Goal: Task Accomplishment & Management: Manage account settings

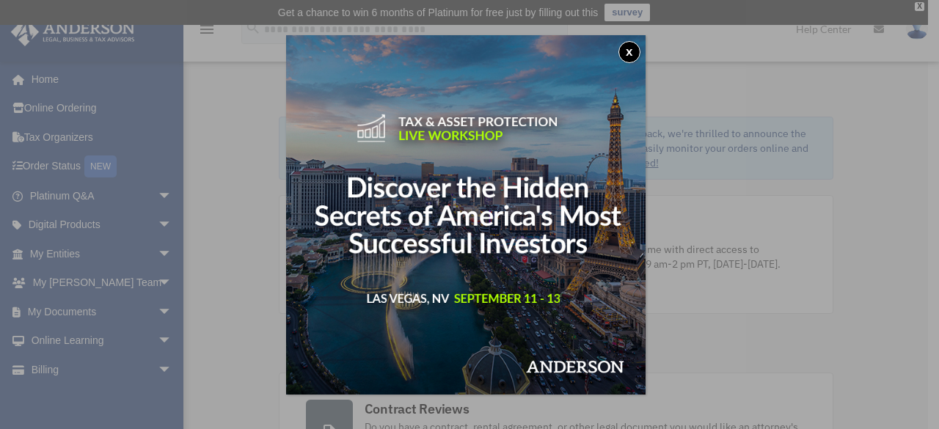
click at [634, 51] on button "x" at bounding box center [630, 52] width 22 height 22
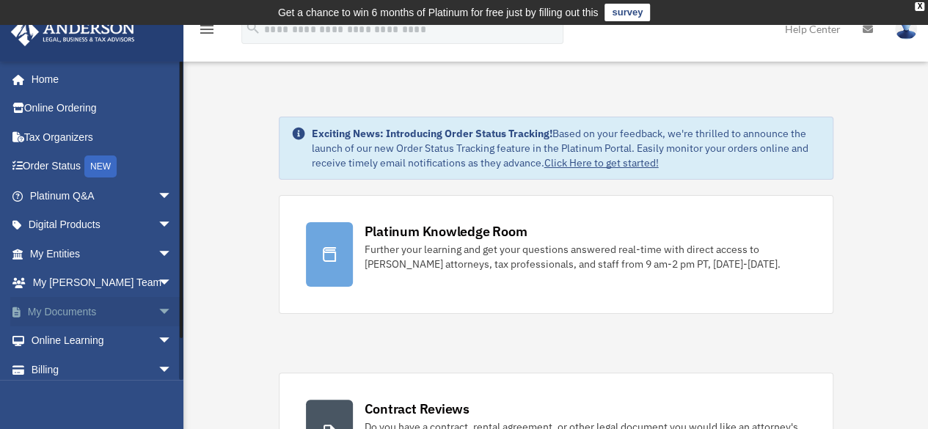
click at [158, 307] on span "arrow_drop_down" at bounding box center [172, 312] width 29 height 30
click at [65, 338] on link "Box" at bounding box center [108, 341] width 174 height 29
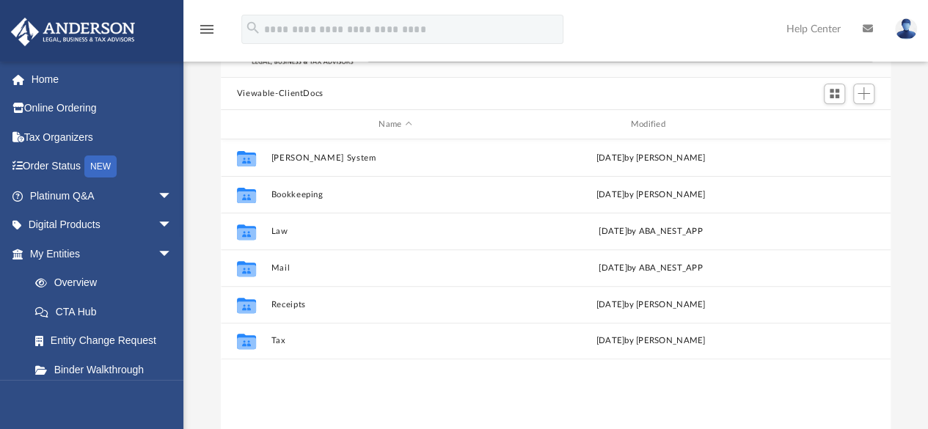
scroll to position [147, 0]
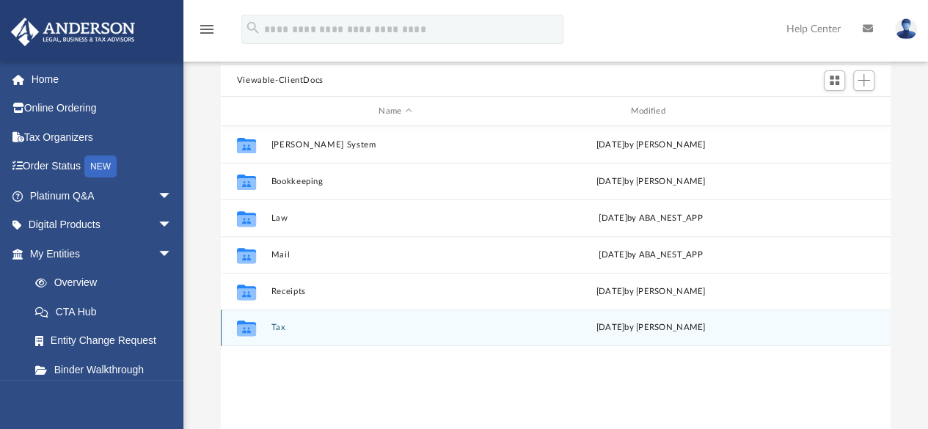
click at [252, 326] on icon "grid" at bounding box center [246, 330] width 19 height 12
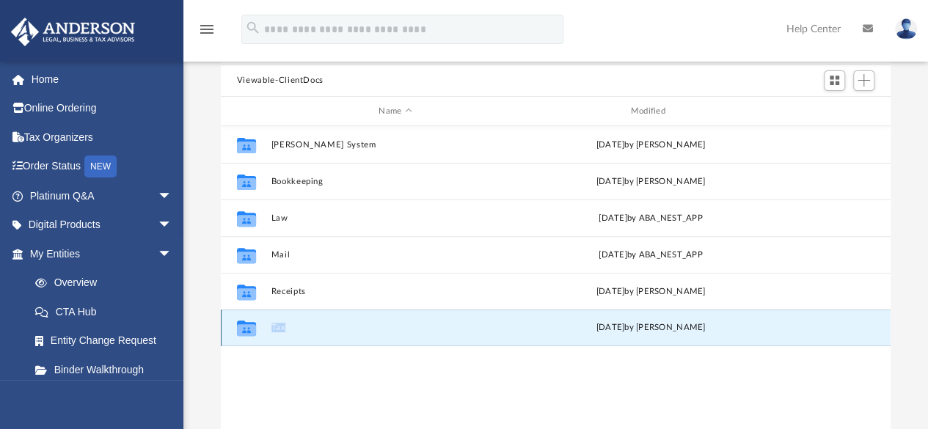
click at [280, 329] on button "Tax" at bounding box center [395, 329] width 249 height 10
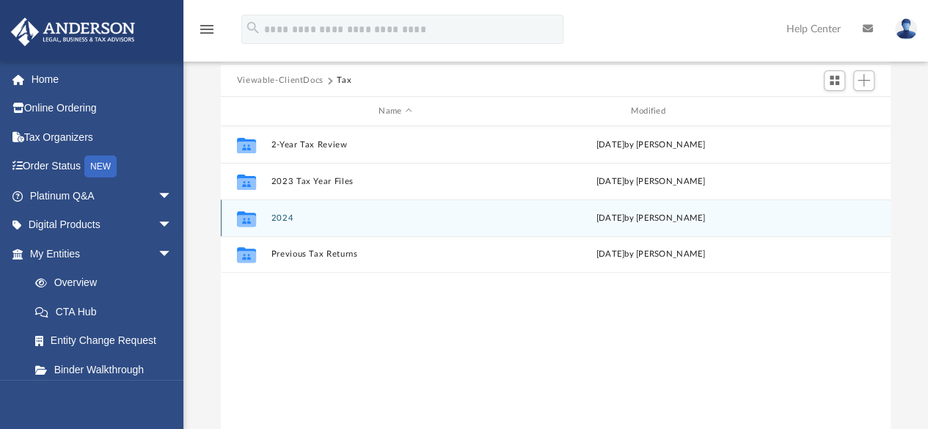
click at [250, 219] on icon "grid" at bounding box center [246, 221] width 19 height 12
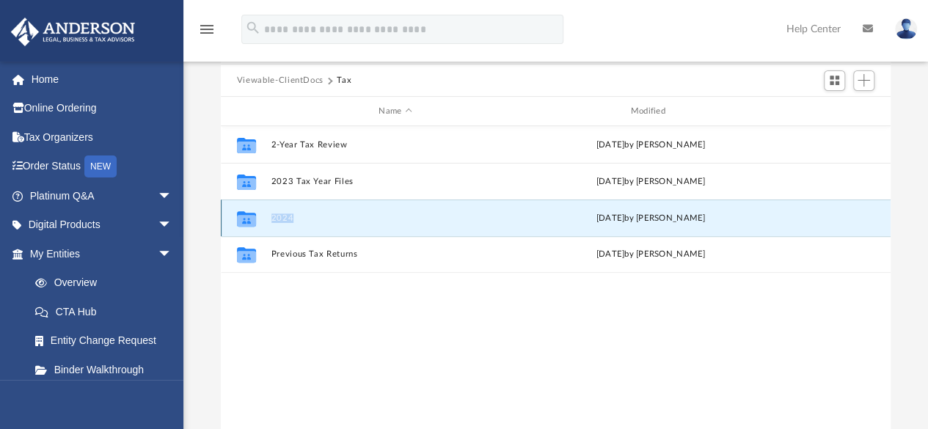
click at [250, 219] on icon "grid" at bounding box center [246, 221] width 19 height 12
click at [284, 216] on button "2024" at bounding box center [395, 219] width 249 height 10
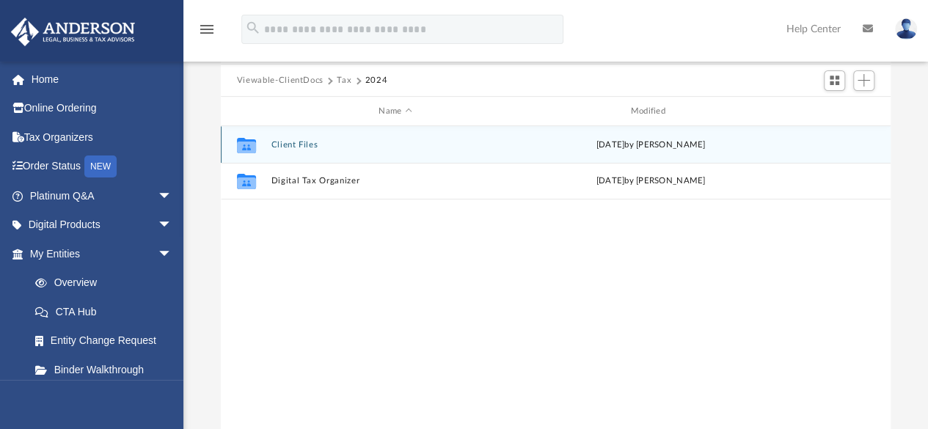
click at [245, 145] on icon "grid" at bounding box center [246, 145] width 19 height 15
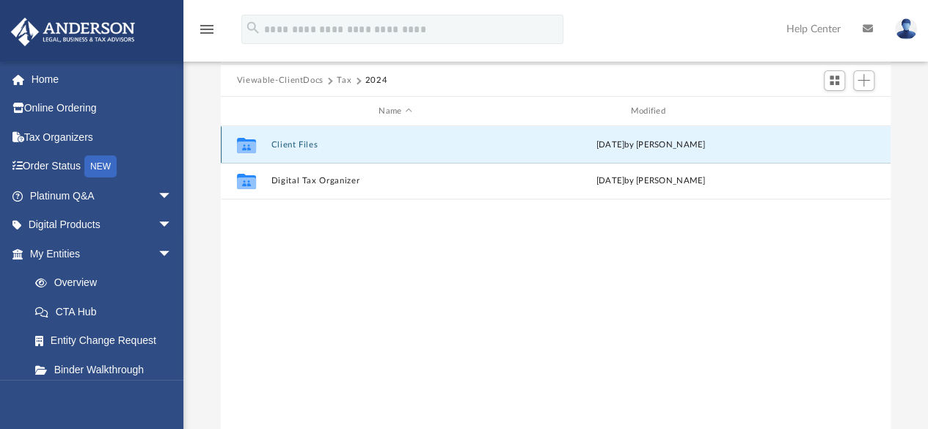
click at [288, 140] on button "Client Files" at bounding box center [395, 145] width 249 height 10
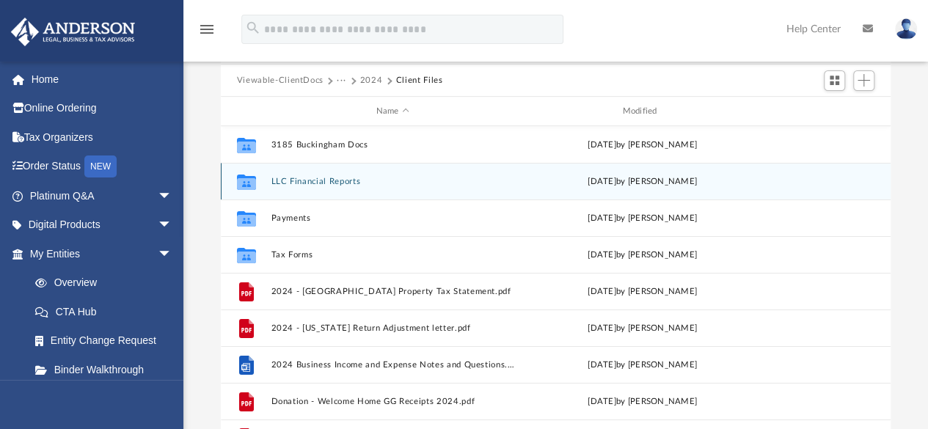
click at [327, 181] on button "LLC Financial Reports" at bounding box center [393, 182] width 244 height 10
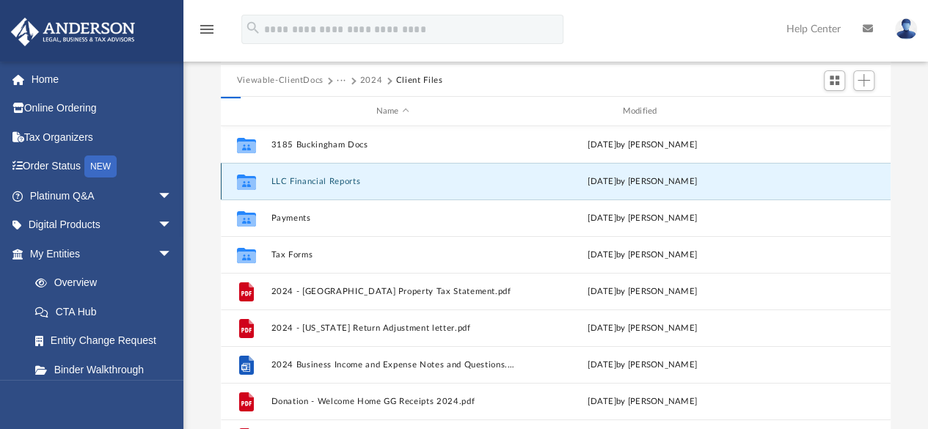
click at [327, 181] on button "LLC Financial Reports" at bounding box center [393, 182] width 244 height 10
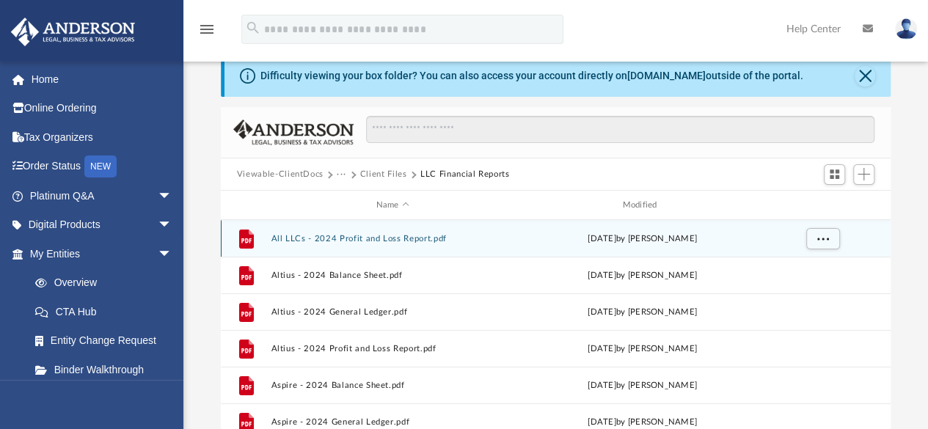
scroll to position [73, 0]
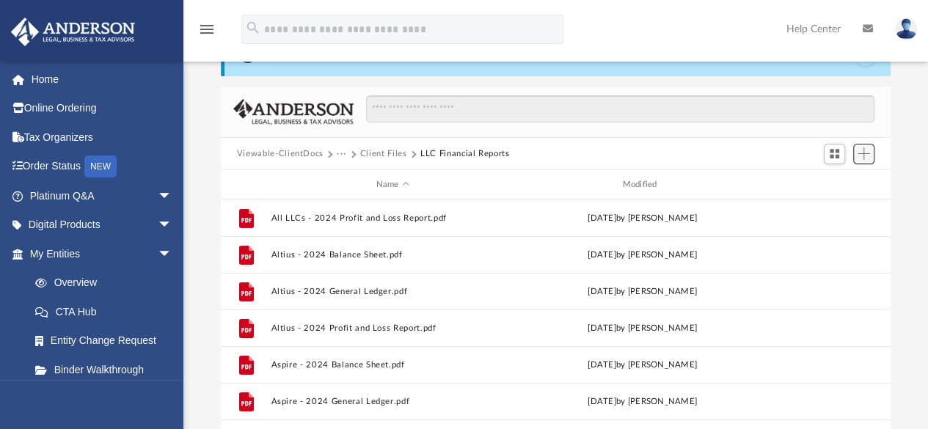
click at [864, 158] on span "Add" at bounding box center [864, 153] width 12 height 12
click at [837, 183] on li "Upload" at bounding box center [843, 182] width 47 height 15
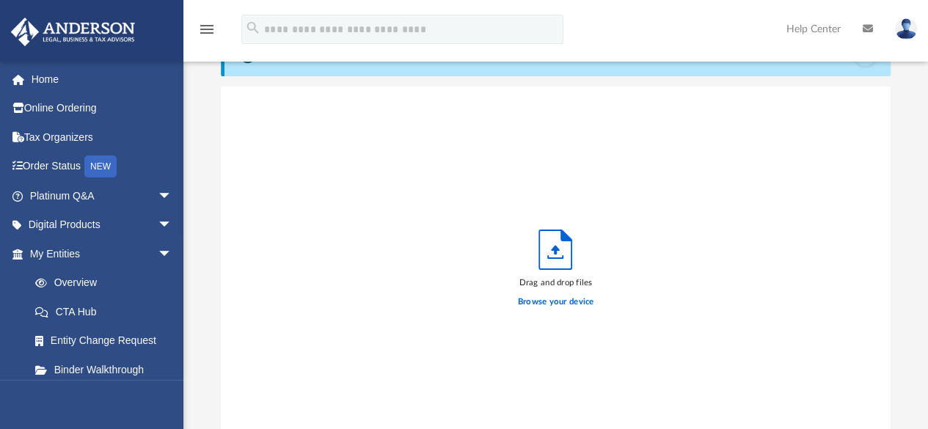
scroll to position [361, 659]
click at [558, 299] on label "Browse your device" at bounding box center [556, 302] width 76 height 13
click at [0, 0] on input "Browse your device" at bounding box center [0, 0] width 0 height 0
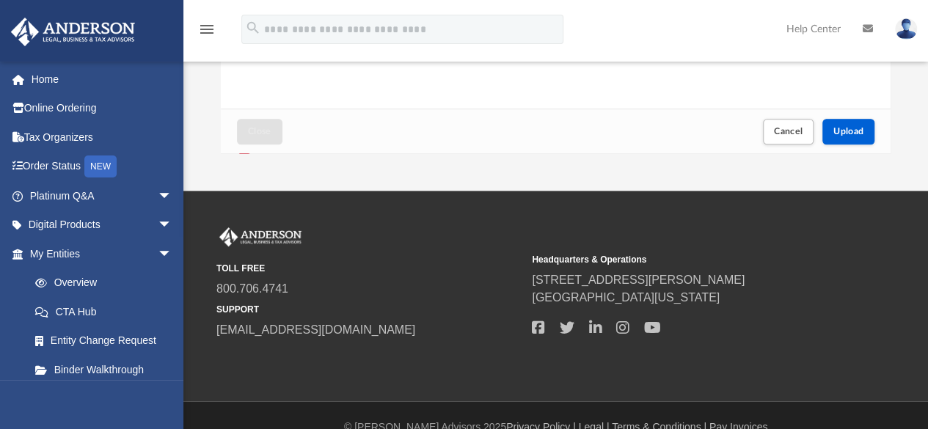
scroll to position [440, 0]
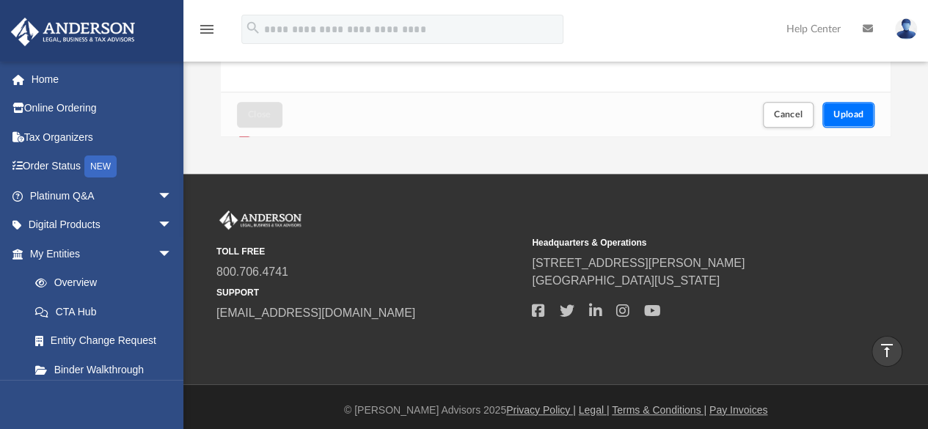
click at [848, 111] on span "Upload" at bounding box center [849, 114] width 31 height 9
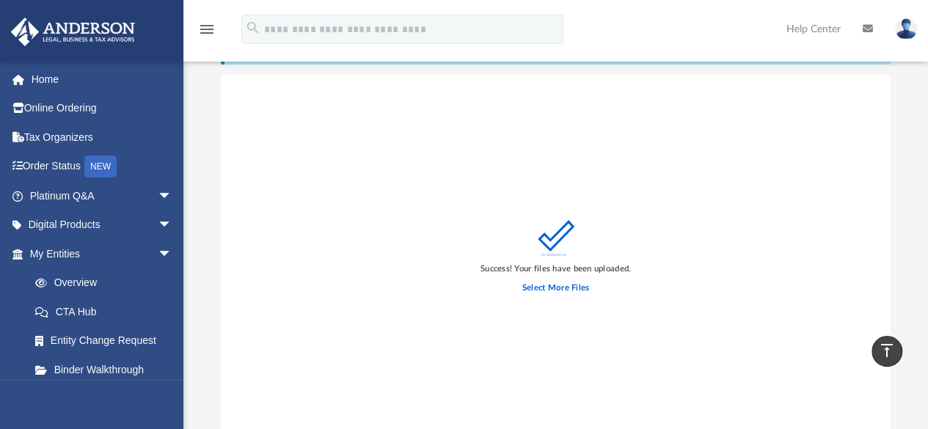
scroll to position [0, 0]
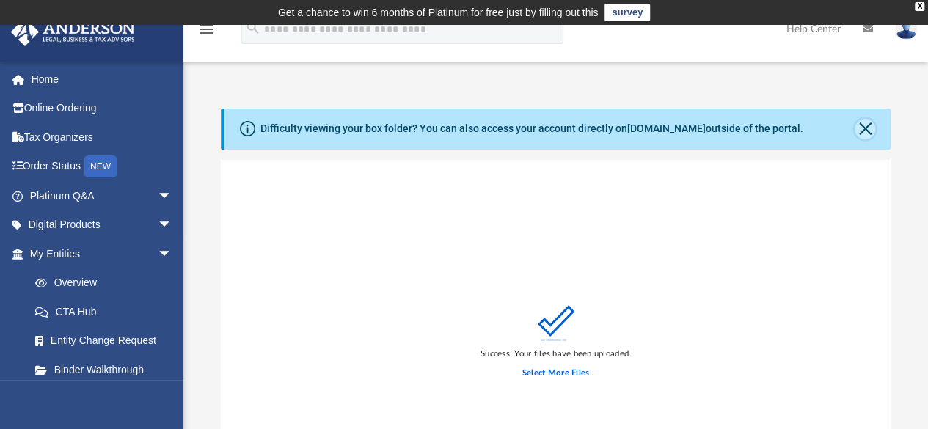
click at [867, 127] on button "Close" at bounding box center [865, 129] width 21 height 21
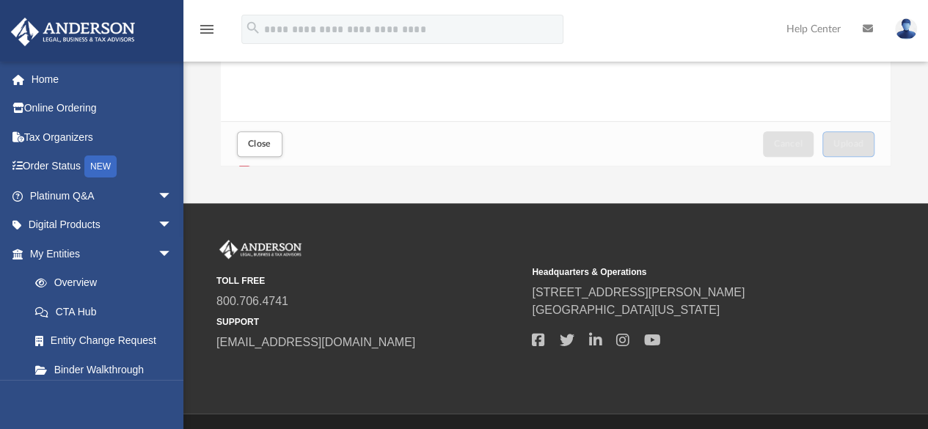
scroll to position [396, 0]
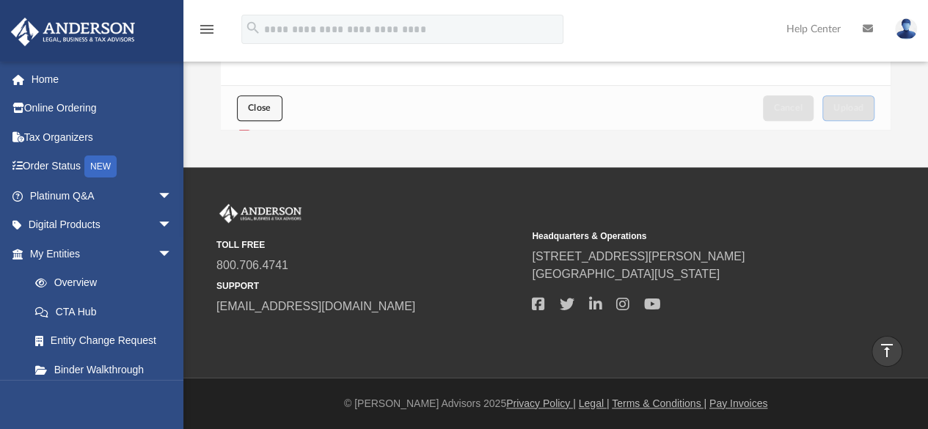
click at [251, 109] on span "Close" at bounding box center [259, 107] width 23 height 9
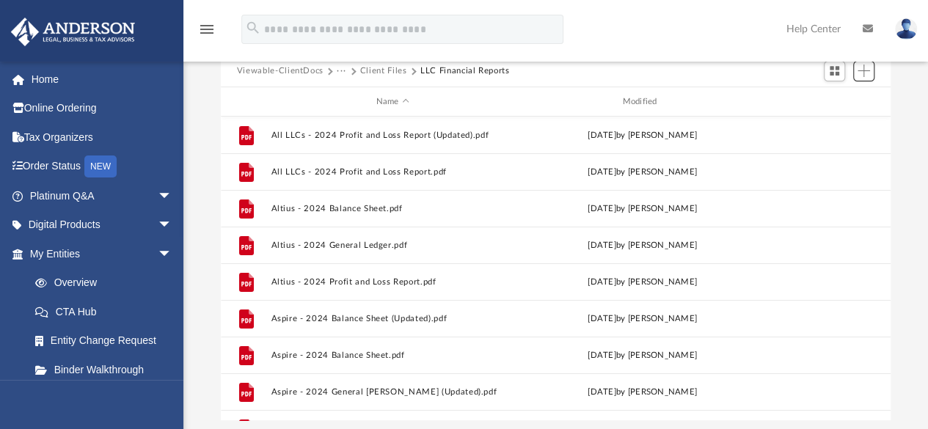
scroll to position [0, 0]
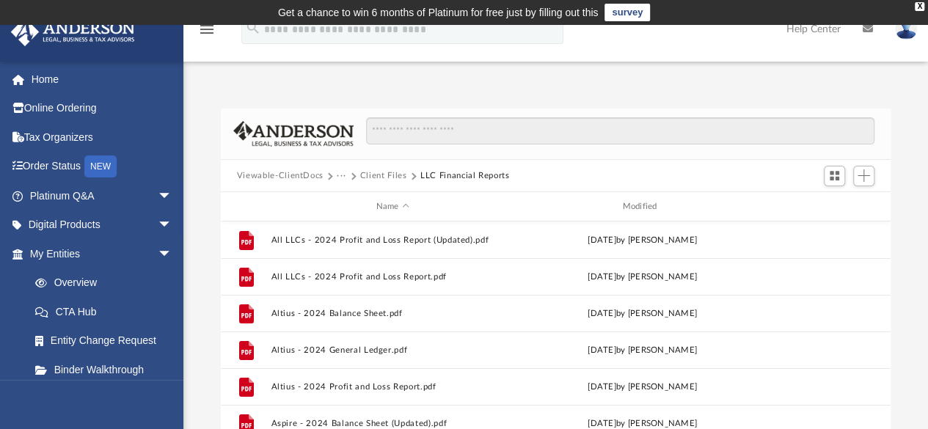
click at [382, 174] on button "Client Files" at bounding box center [383, 176] width 47 height 13
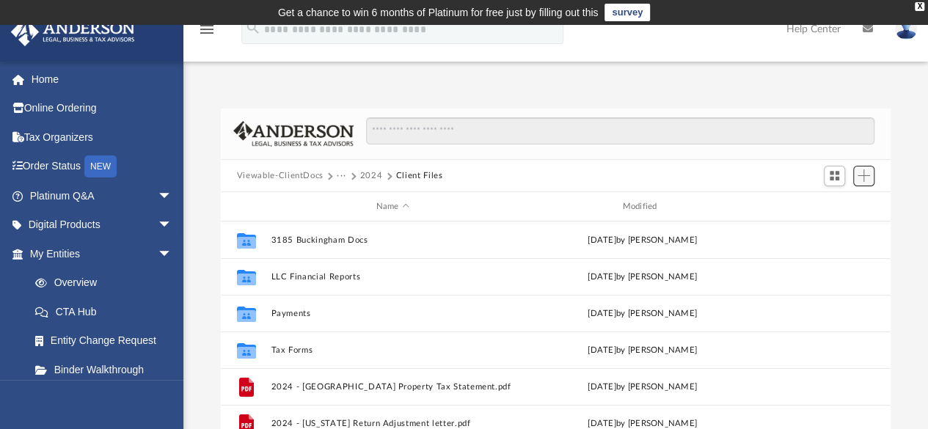
click at [864, 177] on span "Add" at bounding box center [864, 176] width 12 height 12
click at [831, 204] on li "Upload" at bounding box center [843, 204] width 47 height 15
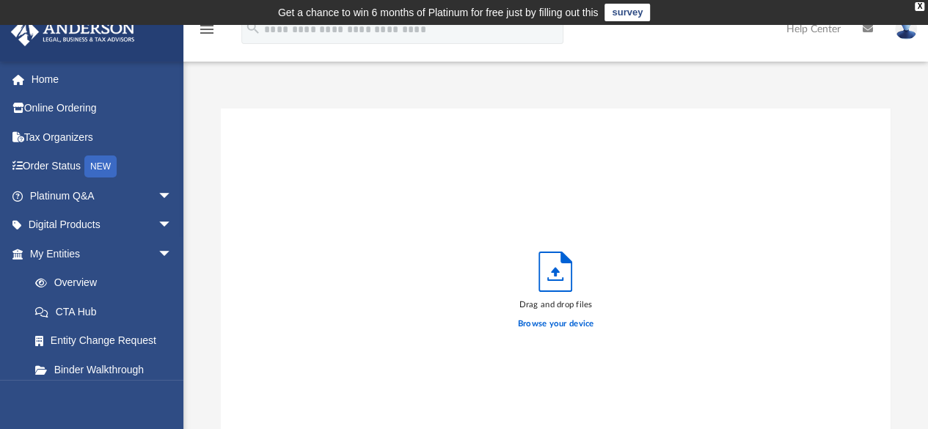
scroll to position [361, 659]
click at [553, 327] on label "Browse your device" at bounding box center [556, 324] width 76 height 13
click at [0, 0] on input "Browse your device" at bounding box center [0, 0] width 0 height 0
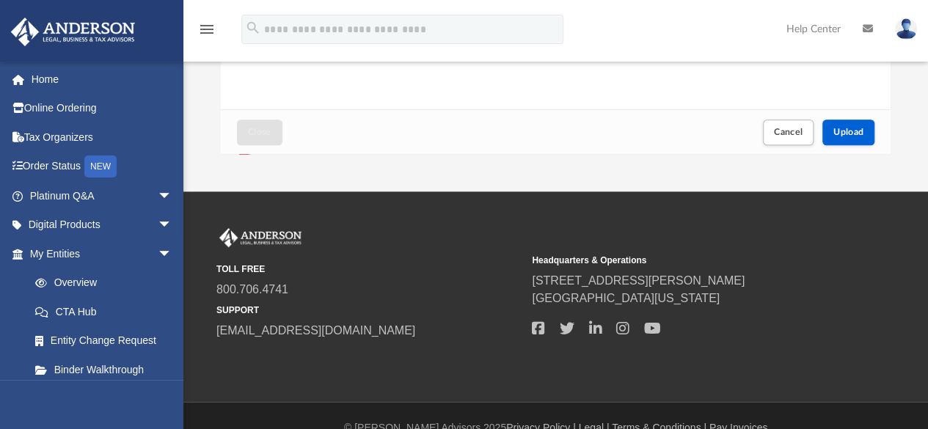
scroll to position [396, 0]
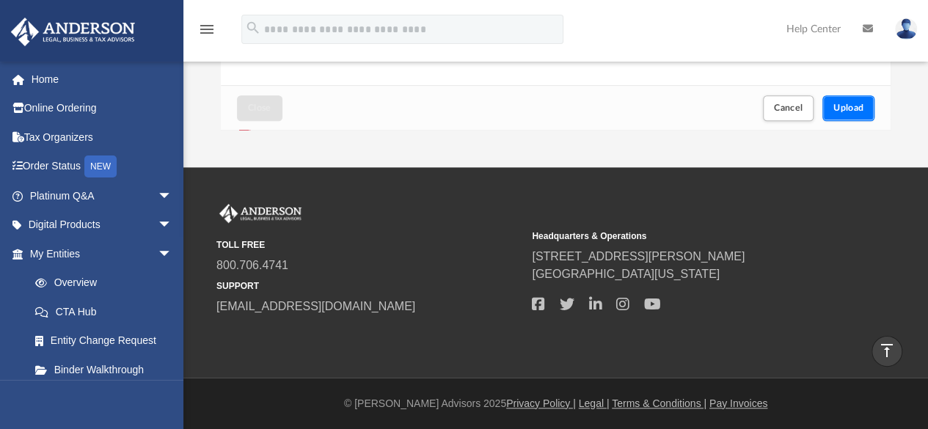
click at [844, 105] on span "Upload" at bounding box center [849, 107] width 31 height 9
click at [263, 110] on span "Close" at bounding box center [259, 107] width 23 height 9
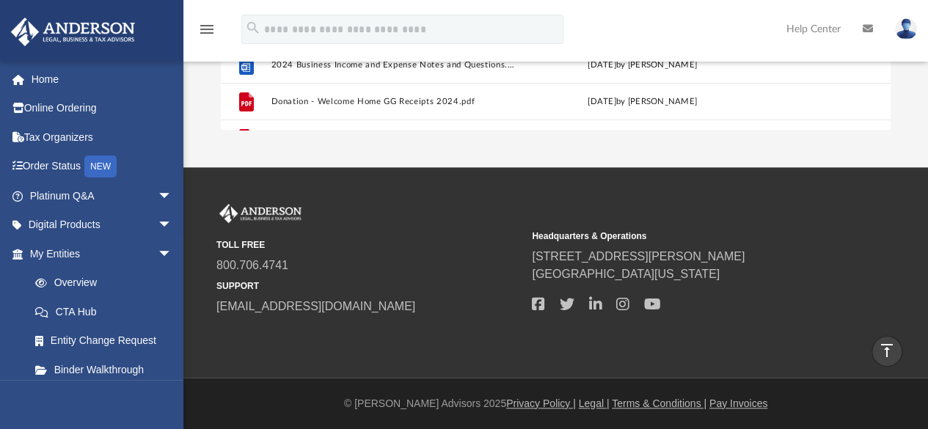
scroll to position [0, 0]
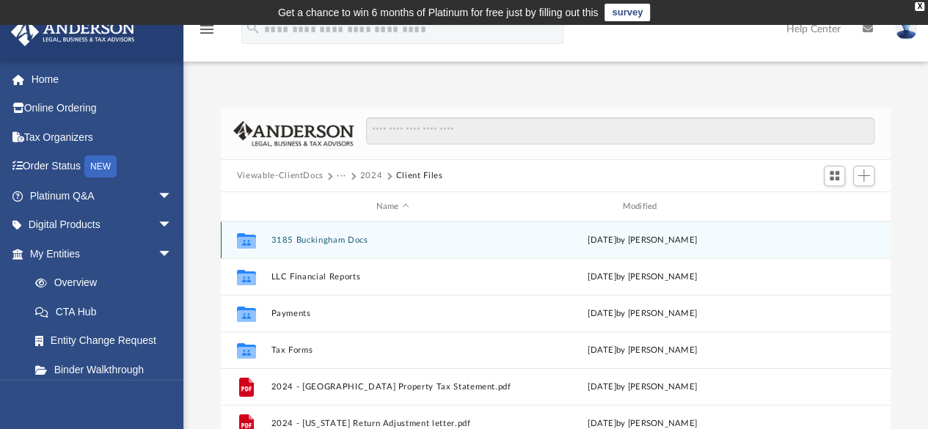
click at [301, 240] on button "3185 Buckingham Docs" at bounding box center [393, 241] width 244 height 10
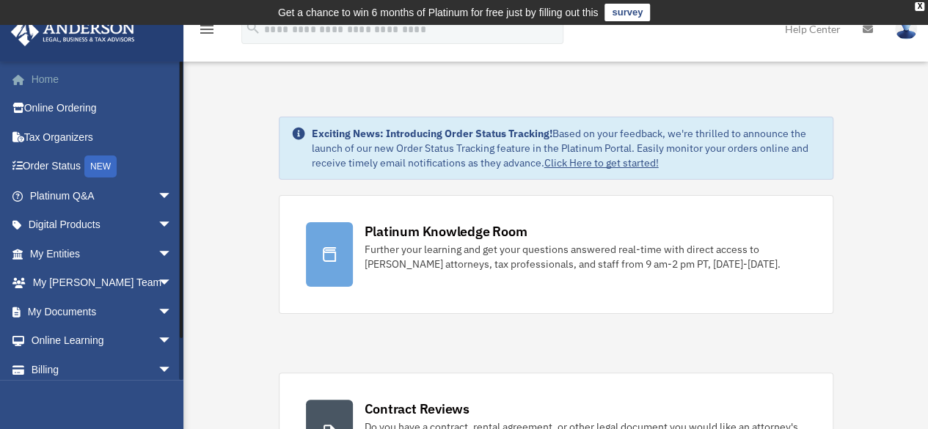
click at [44, 74] on link "Home" at bounding box center [102, 79] width 184 height 29
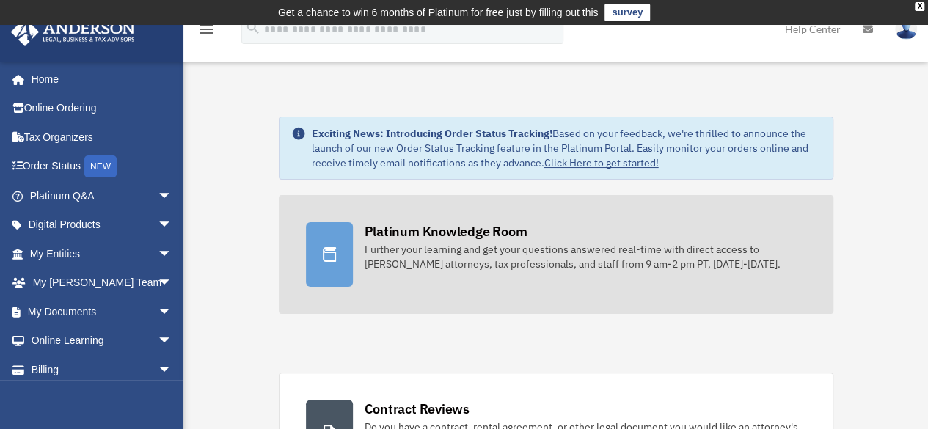
click at [447, 242] on div "Further your learning and get your questions answered real-time with direct acc…" at bounding box center [586, 256] width 442 height 29
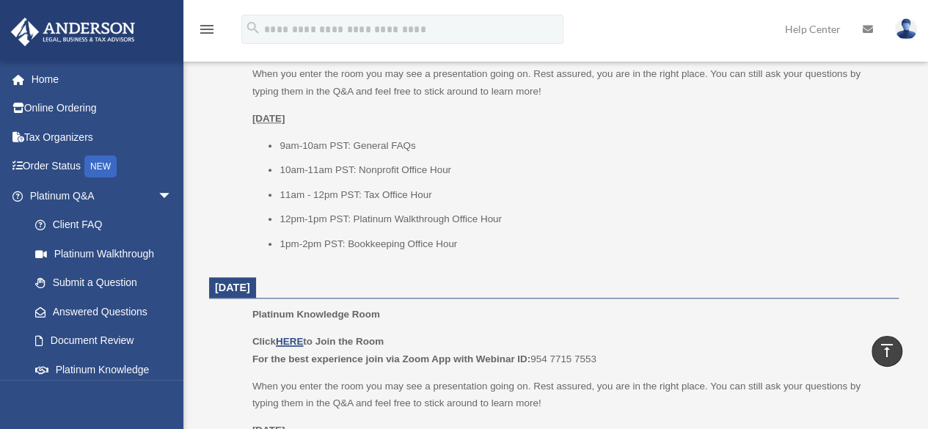
scroll to position [660, 0]
